Goal: Task Accomplishment & Management: Manage account settings

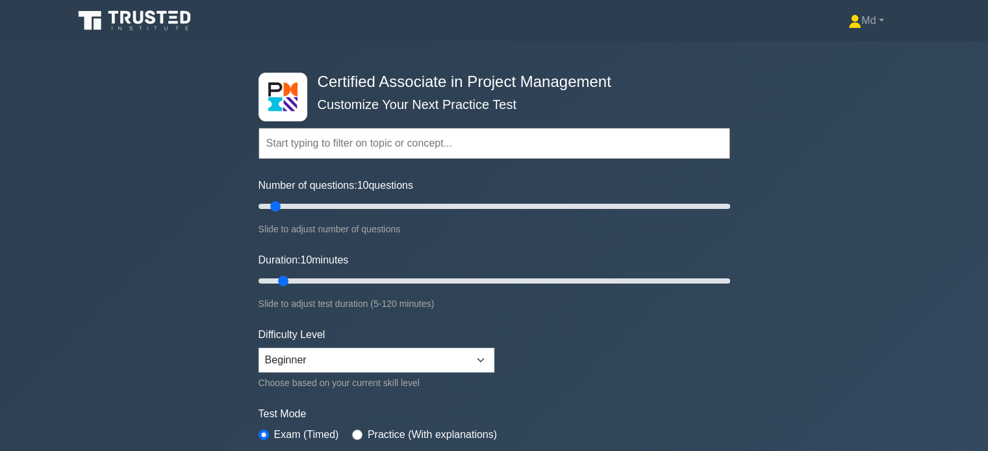
click at [157, 16] on icon at bounding box center [135, 20] width 125 height 25
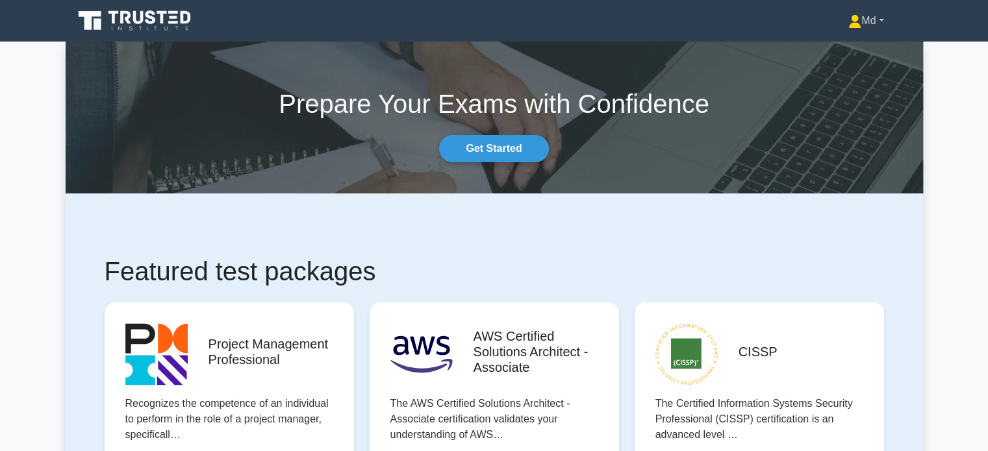
click at [852, 21] on icon at bounding box center [855, 18] width 7 height 7
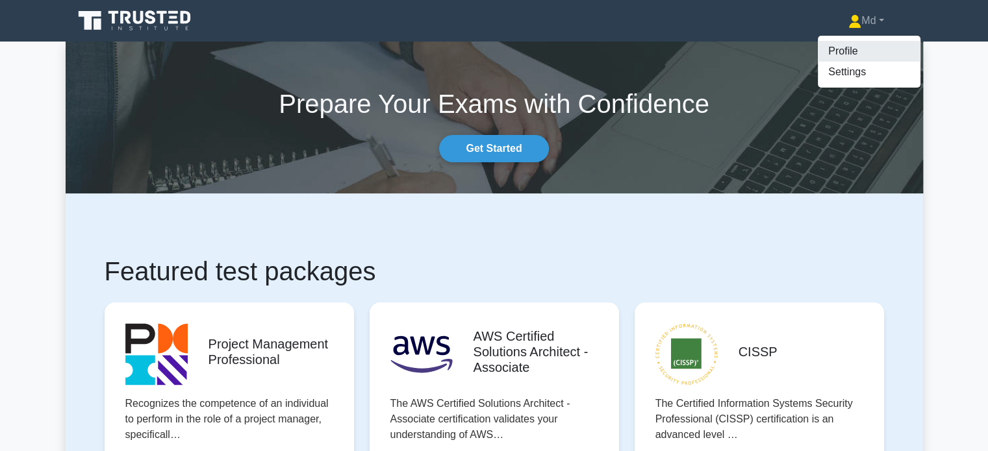
click at [835, 47] on link "Profile" at bounding box center [869, 51] width 103 height 21
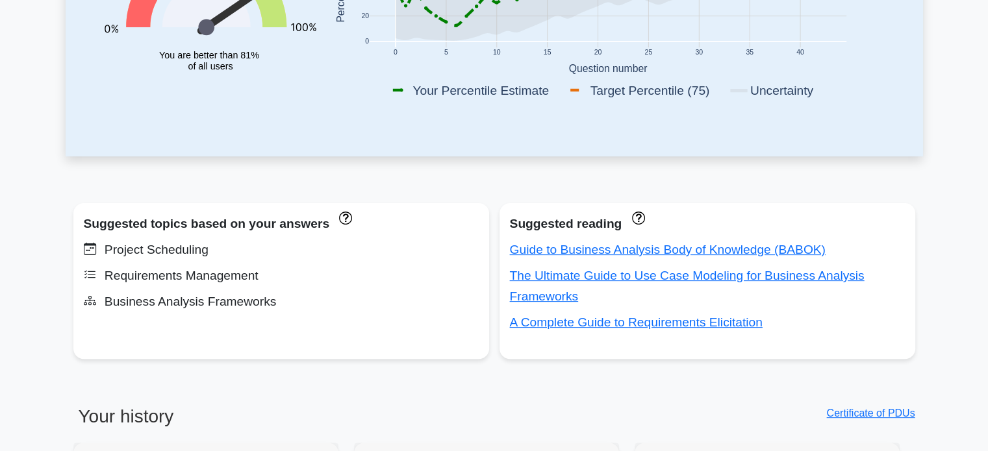
scroll to position [469, 0]
